Goal: Information Seeking & Learning: Learn about a topic

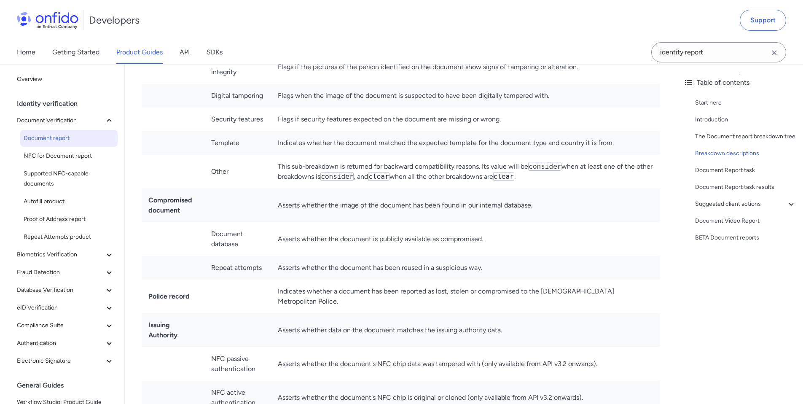
scroll to position [3357, 0]
click at [353, 258] on td "Asserts whether the document has been reused in a suspicious way." at bounding box center [465, 266] width 388 height 24
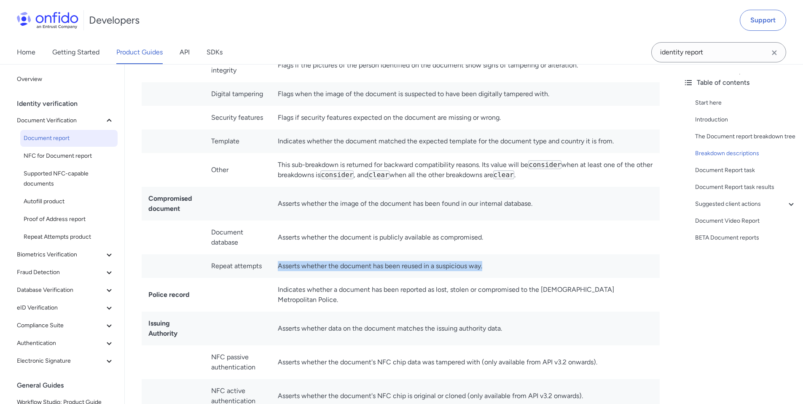
click at [353, 258] on td "Asserts whether the document has been reused in a suspicious way." at bounding box center [465, 266] width 388 height 24
click at [503, 255] on td "Asserts whether the document has been reused in a suspicious way." at bounding box center [465, 266] width 388 height 24
click at [327, 254] on td "Asserts whether the document has been reused in a suspicious way." at bounding box center [465, 266] width 388 height 24
click at [329, 254] on td "Asserts whether the document has been reused in a suspicious way." at bounding box center [465, 266] width 388 height 24
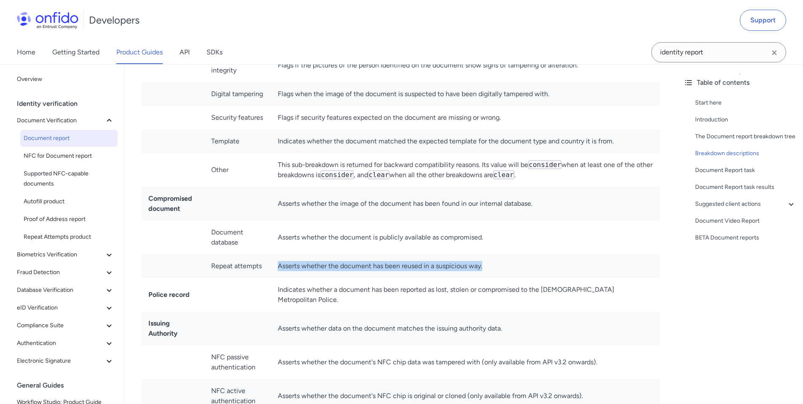
click at [329, 254] on td "Asserts whether the document has been reused in a suspicious way." at bounding box center [465, 266] width 388 height 24
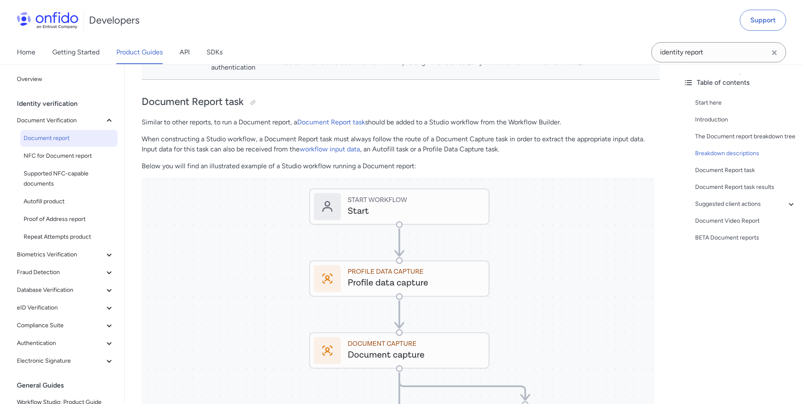
scroll to position [3692, 0]
click at [59, 235] on span "Repeat Attempts product" at bounding box center [69, 237] width 91 height 10
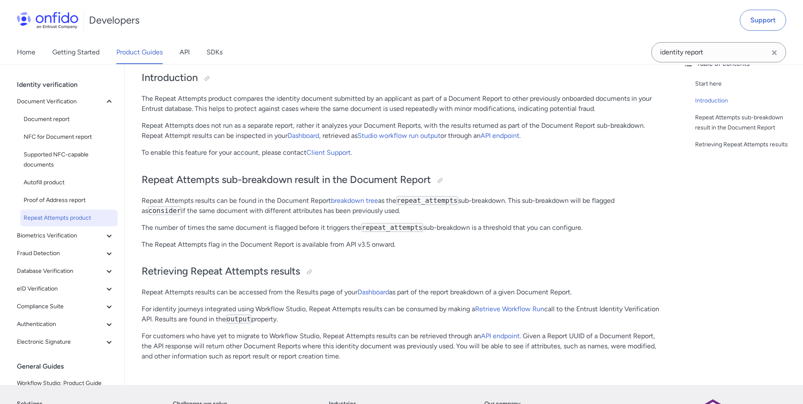
scroll to position [88, 0]
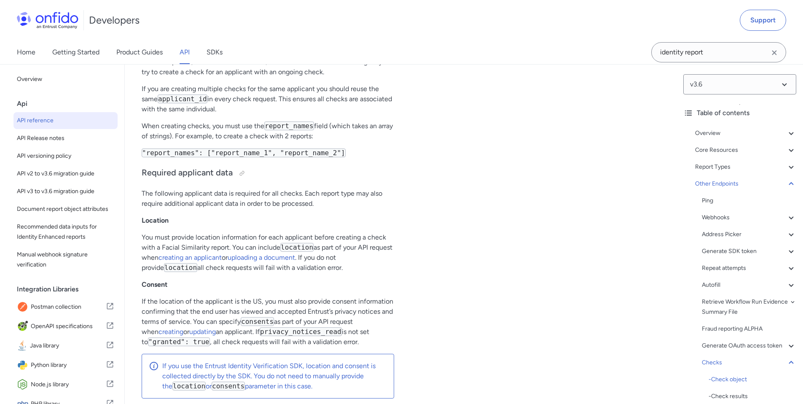
scroll to position [76897, 0]
